Goal: Register for event/course

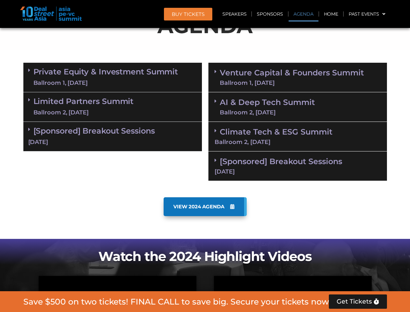
scroll to position [402, 0]
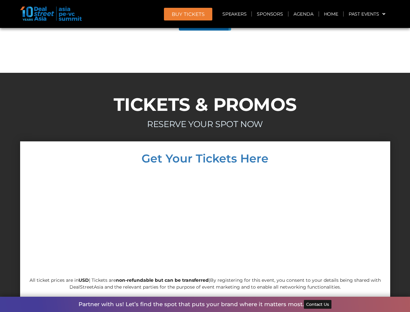
scroll to position [3677, 0]
